Goal: Information Seeking & Learning: Learn about a topic

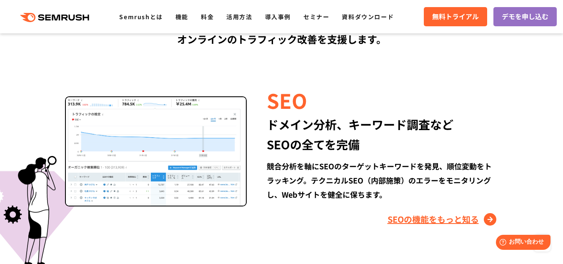
click at [400, 217] on link "SEOの機能をもっと知る" at bounding box center [443, 219] width 111 height 13
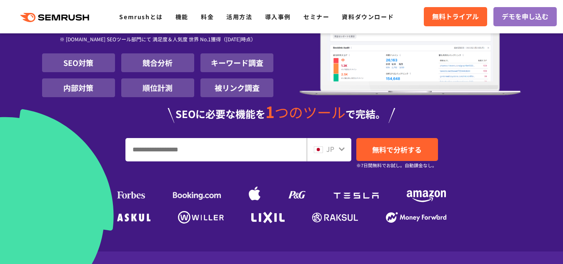
scroll to position [125, 0]
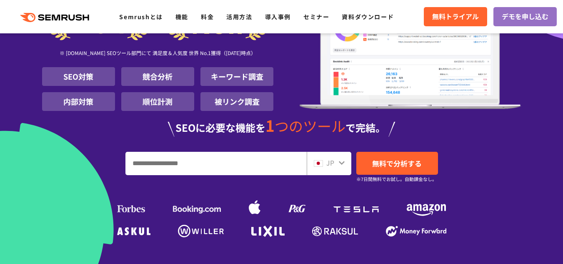
click at [210, 152] on input "URL、キーワードを入力してください" at bounding box center [216, 163] width 181 height 23
type input "*"
type input "*******"
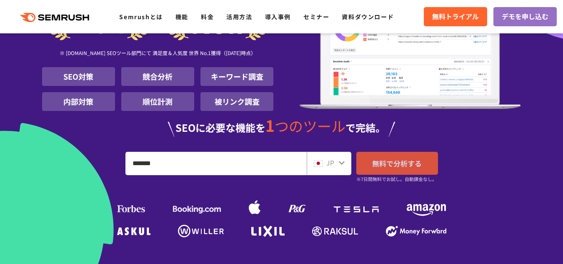
click at [417, 158] on span "無料で分析する" at bounding box center [397, 163] width 50 height 10
